Goal: Navigation & Orientation: Find specific page/section

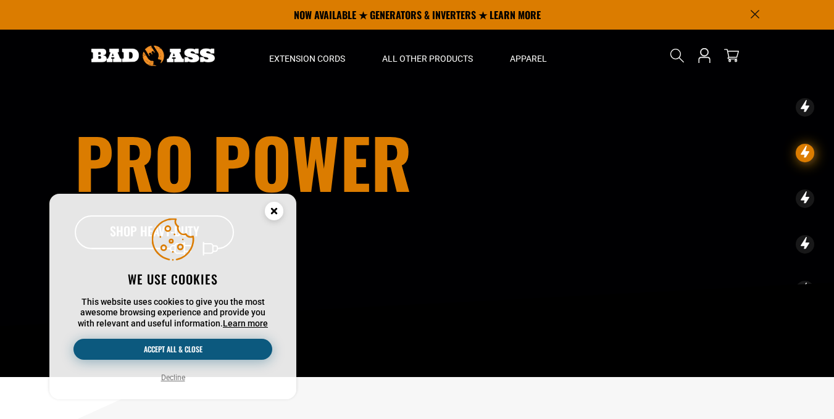
click at [210, 356] on button "Accept all & close" at bounding box center [172, 349] width 199 height 21
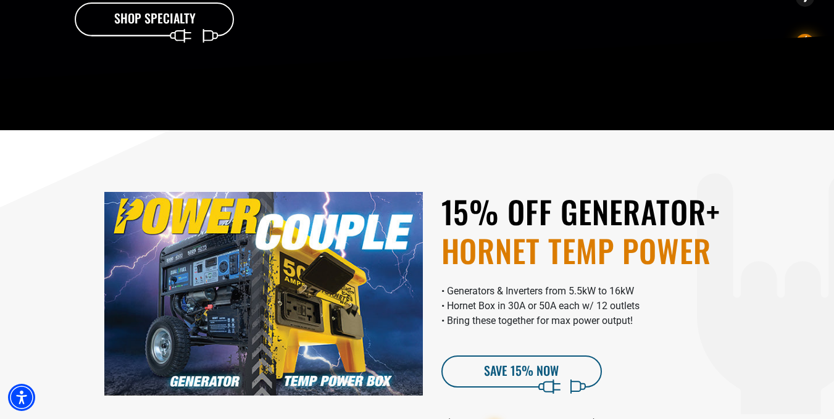
scroll to position [309, 0]
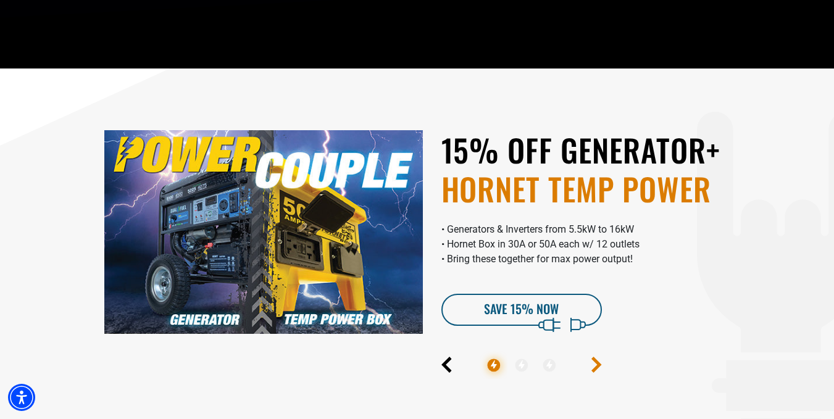
click at [597, 359] on icon "Next" at bounding box center [596, 365] width 10 height 16
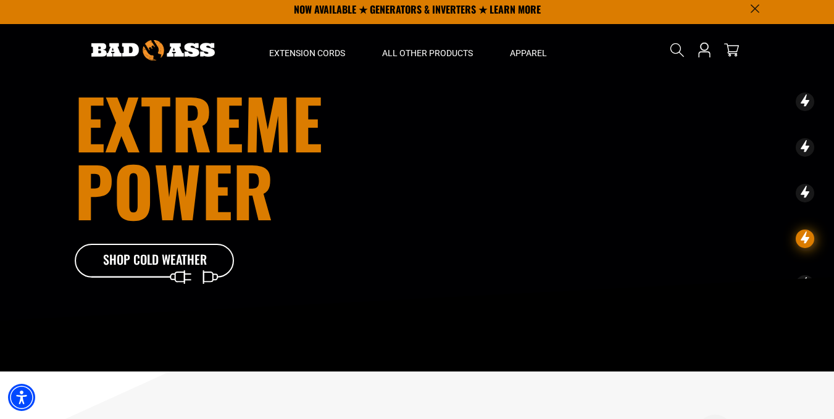
scroll to position [0, 0]
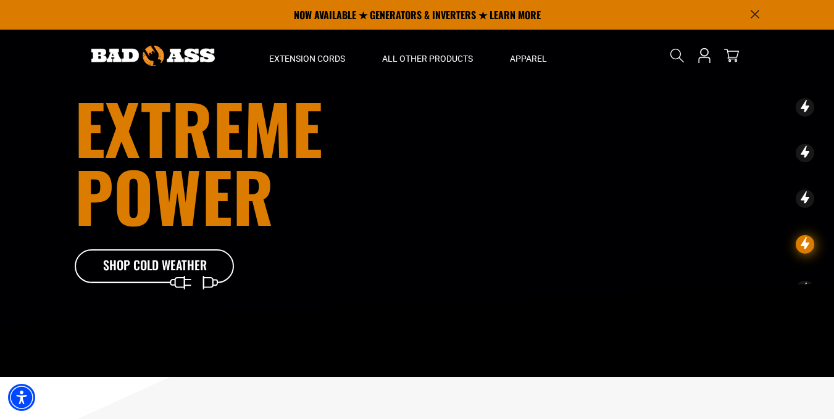
click at [802, 110] on icon at bounding box center [805, 107] width 19 height 19
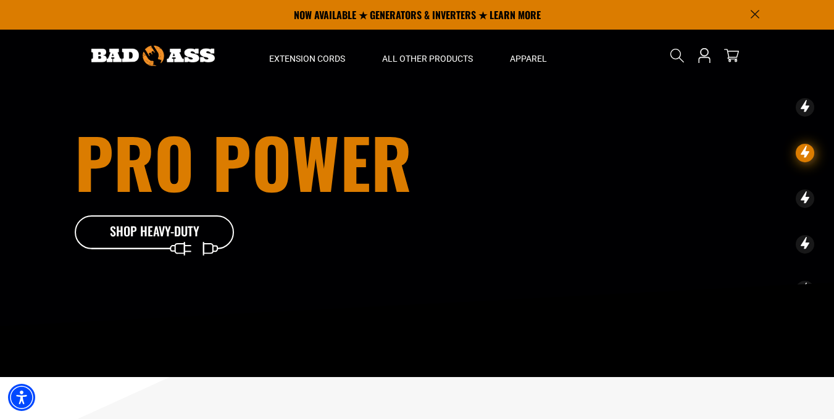
click at [436, 211] on div "Pro Power Shop Heavy-Duty" at bounding box center [280, 189] width 411 height 122
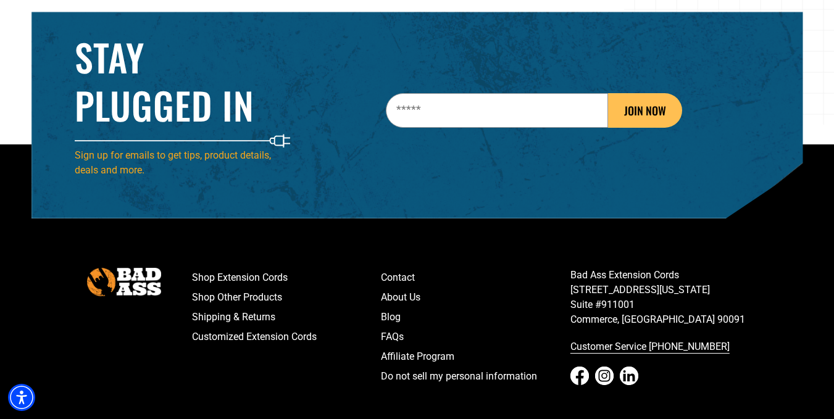
scroll to position [1942, 0]
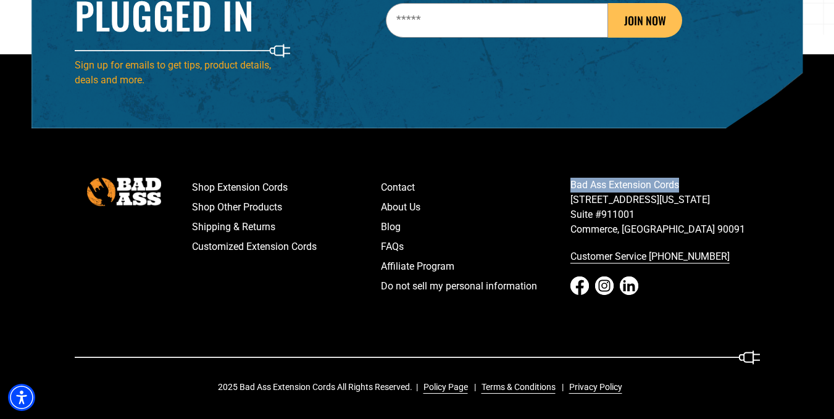
drag, startPoint x: 720, startPoint y: 181, endPoint x: 570, endPoint y: 185, distance: 149.4
click at [570, 185] on p "Bad Ass Extension Cords 5670 East Washington Blvd. Suite #911001 Commerce, CA 9…" at bounding box center [664, 207] width 189 height 59
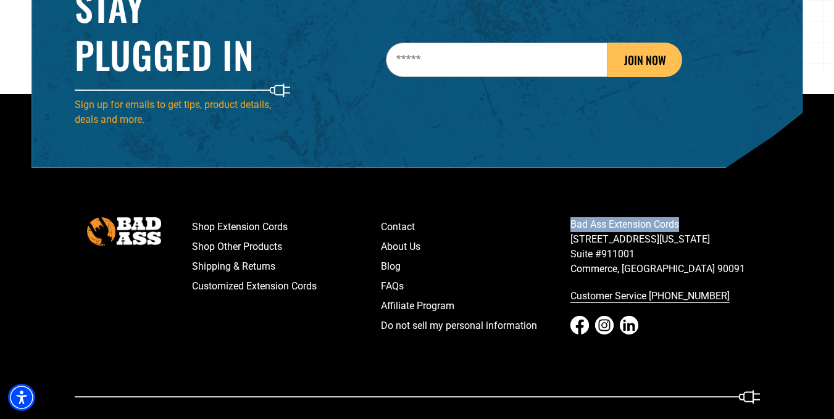
scroll to position [1881, 0]
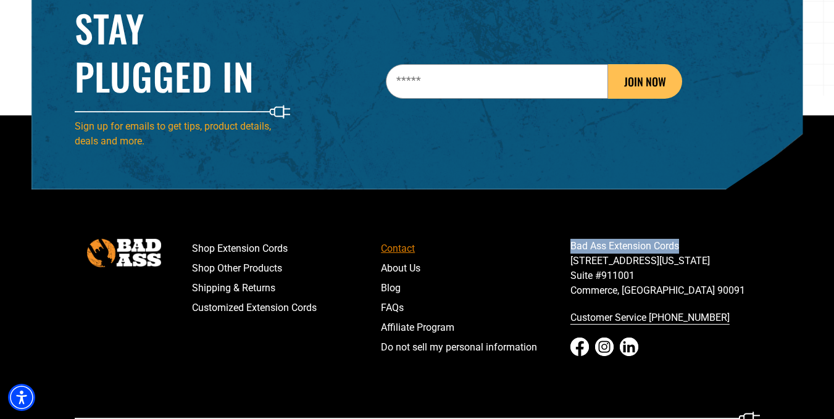
drag, startPoint x: 700, startPoint y: 255, endPoint x: 564, endPoint y: 241, distance: 136.5
click at [564, 241] on div "Shop Extension Cords Shop Other Products Shipping & Returns Customized Extensio…" at bounding box center [476, 310] width 586 height 143
click at [678, 248] on p "Bad Ass Extension Cords 5670 East Washington Blvd. Suite #911001 Commerce, CA 9…" at bounding box center [664, 268] width 189 height 59
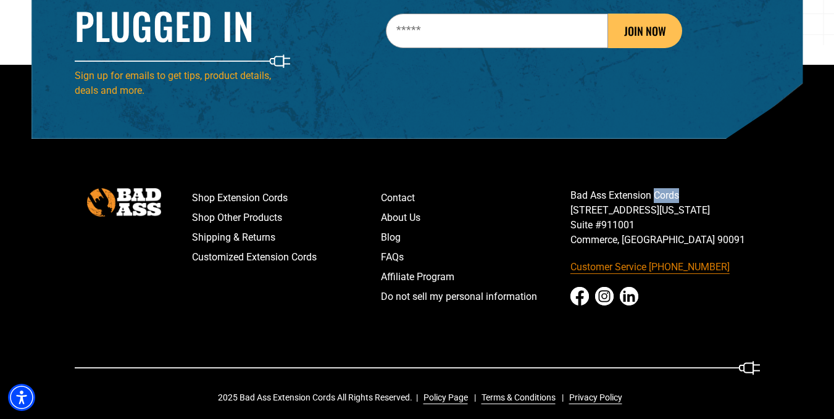
scroll to position [1942, 0]
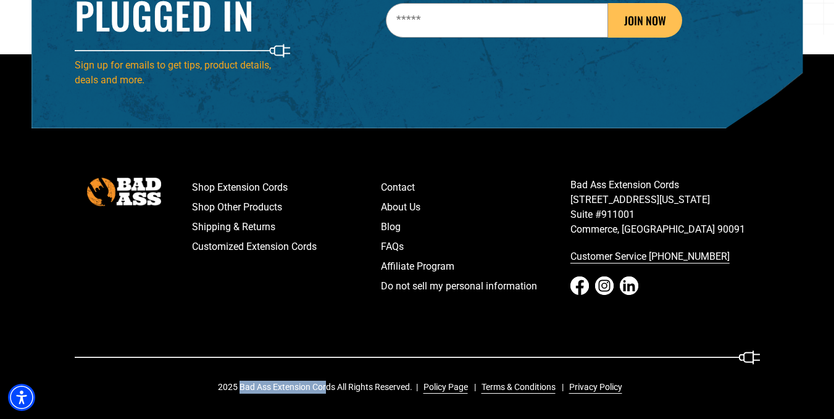
drag, startPoint x: 242, startPoint y: 386, endPoint x: 323, endPoint y: 385, distance: 81.5
click at [323, 385] on div "2025 Bad Ass Extension Cords All Rights Reserved. Policy Page Terms & Condition…" at bounding box center [424, 387] width 413 height 13
drag, startPoint x: 377, startPoint y: 390, endPoint x: 281, endPoint y: 383, distance: 96.5
click at [281, 383] on div "2025 Bad Ass Extension Cords All Rights Reserved. Policy Page Terms & Condition…" at bounding box center [424, 387] width 413 height 13
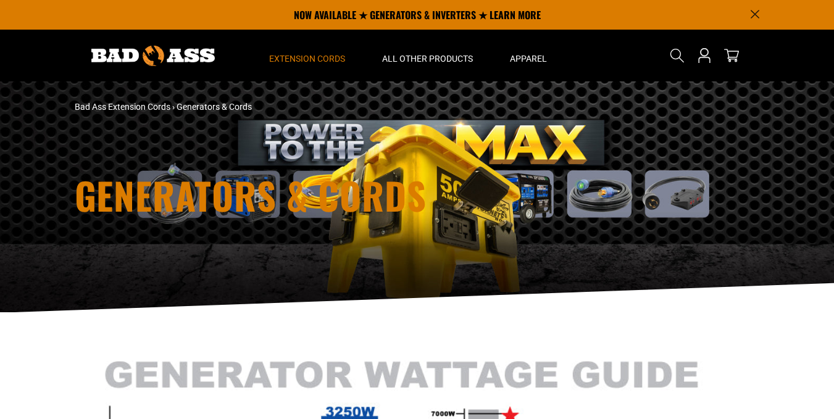
scroll to position [2669, 0]
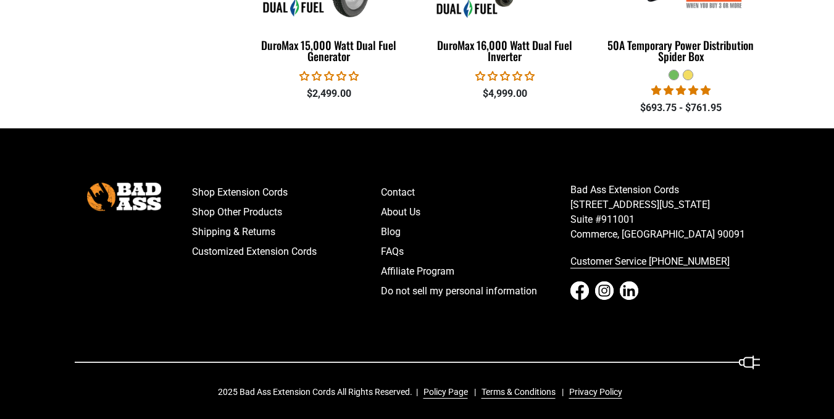
click at [130, 186] on img at bounding box center [124, 197] width 74 height 28
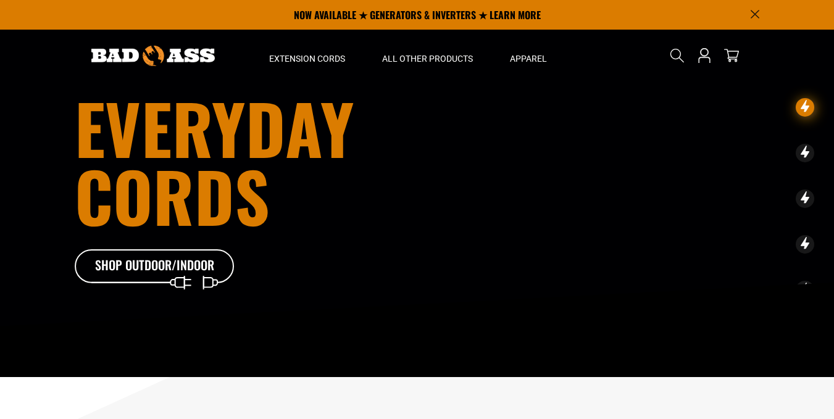
click at [757, 10] on icon "Announcement" at bounding box center [755, 14] width 9 height 9
click at [759, 10] on p "NOW AVAILABLE ★ GENERATORS & INVERTERS ★ LEARN MORE" at bounding box center [417, 15] width 685 height 30
click at [749, 15] on p "NOW AVAILABLE ★ GENERATORS & INVERTERS ★ LEARN MORE" at bounding box center [417, 15] width 685 height 30
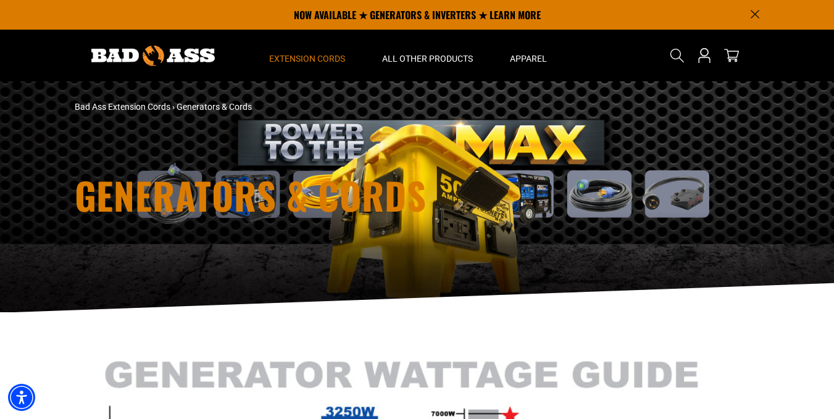
click at [755, 11] on icon "Announcement" at bounding box center [755, 14] width 9 height 9
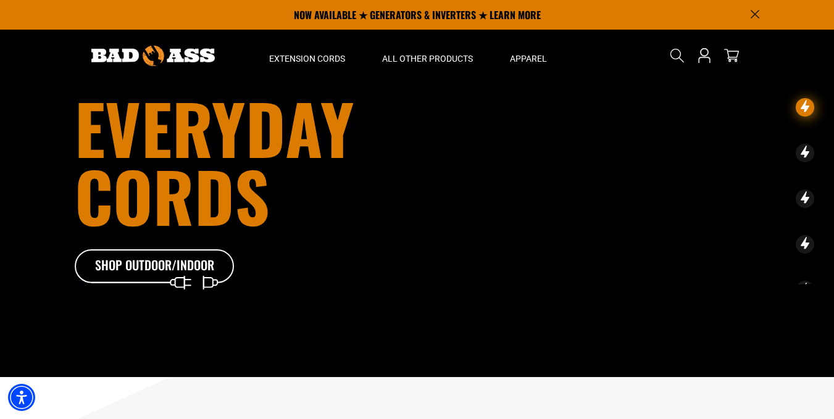
click at [418, 110] on h1 "Everyday cords" at bounding box center [280, 162] width 411 height 136
drag, startPoint x: 411, startPoint y: 109, endPoint x: 396, endPoint y: 192, distance: 84.0
click at [396, 192] on h1 "Everyday cords" at bounding box center [280, 162] width 411 height 136
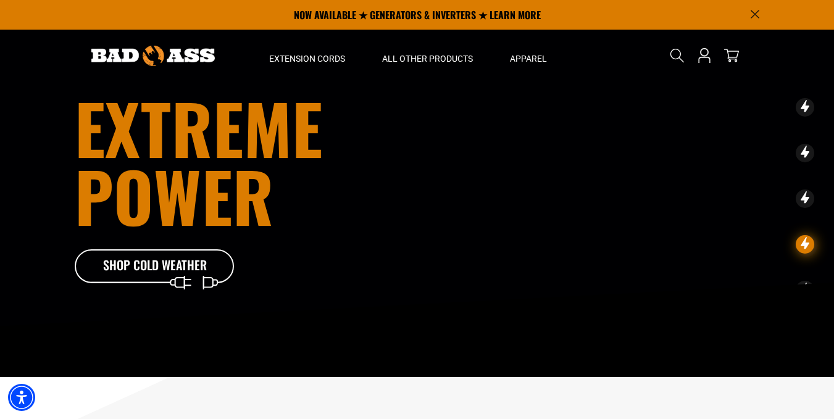
click at [751, 10] on icon "Announcement" at bounding box center [755, 14] width 9 height 9
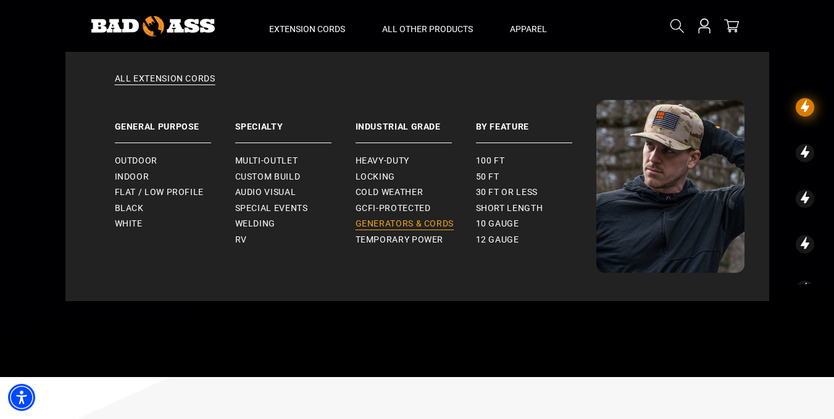
click at [433, 222] on span "Generators & Cords" at bounding box center [405, 223] width 99 height 11
